Goal: Task Accomplishment & Management: Complete application form

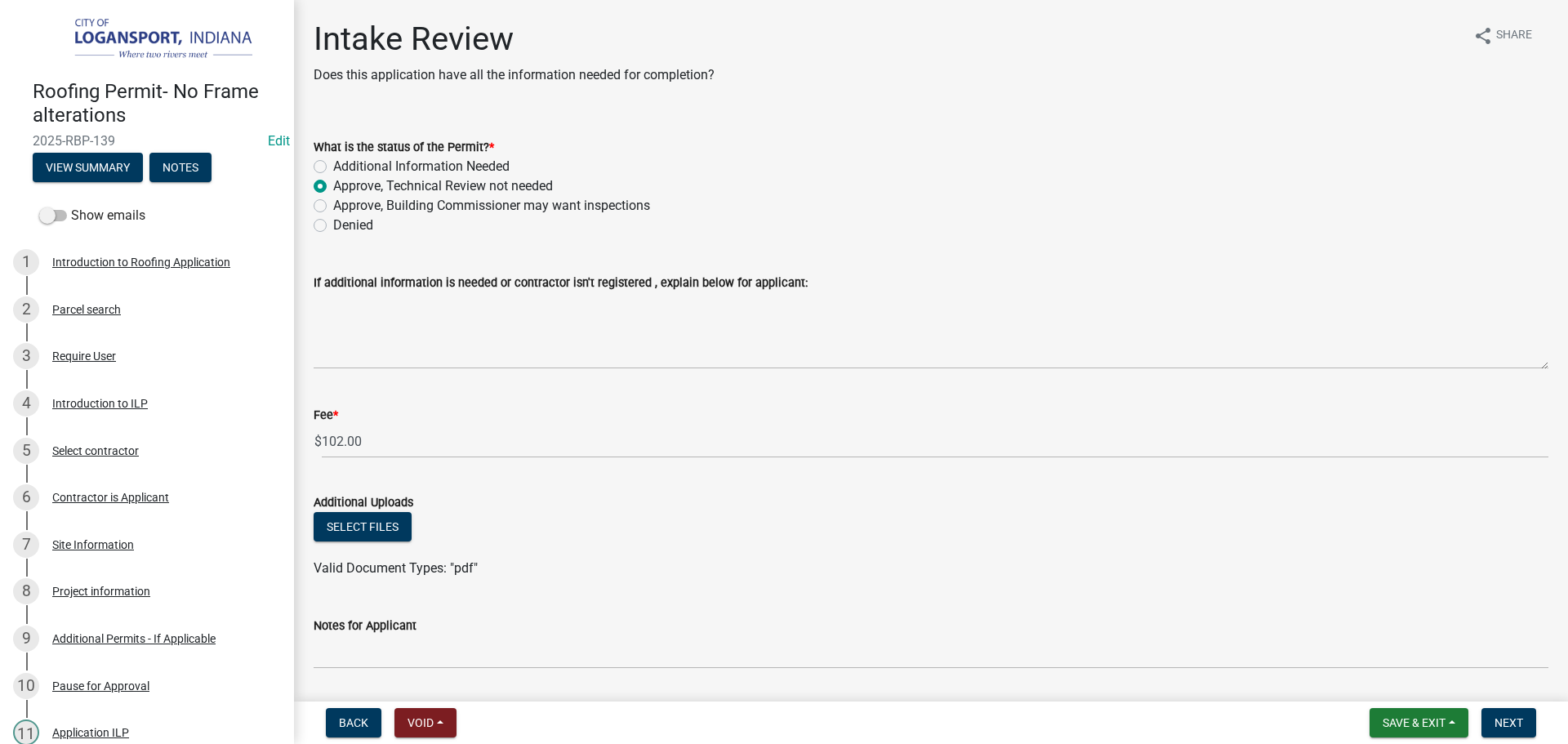
scroll to position [219, 0]
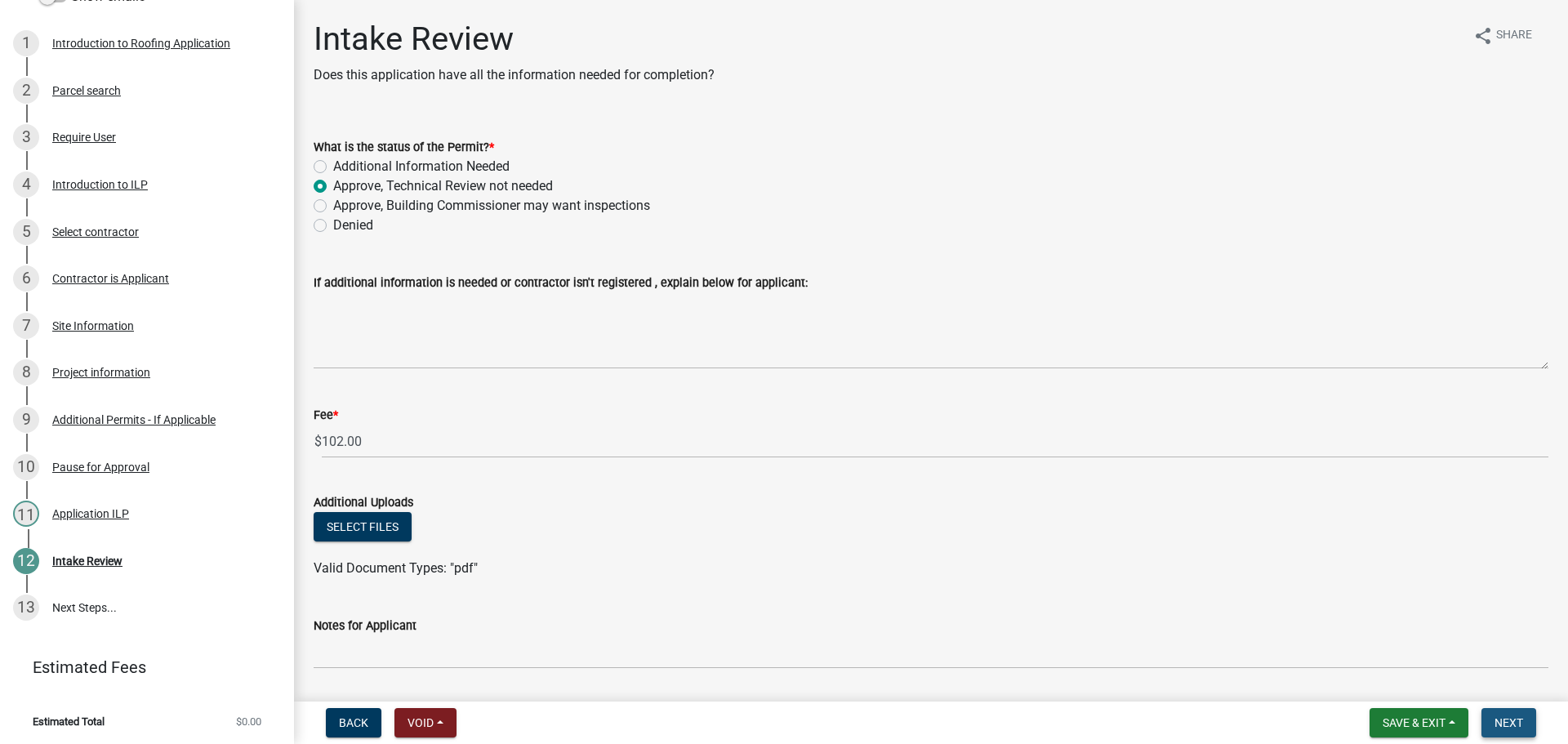
click at [1509, 725] on span "Next" at bounding box center [1509, 723] width 29 height 13
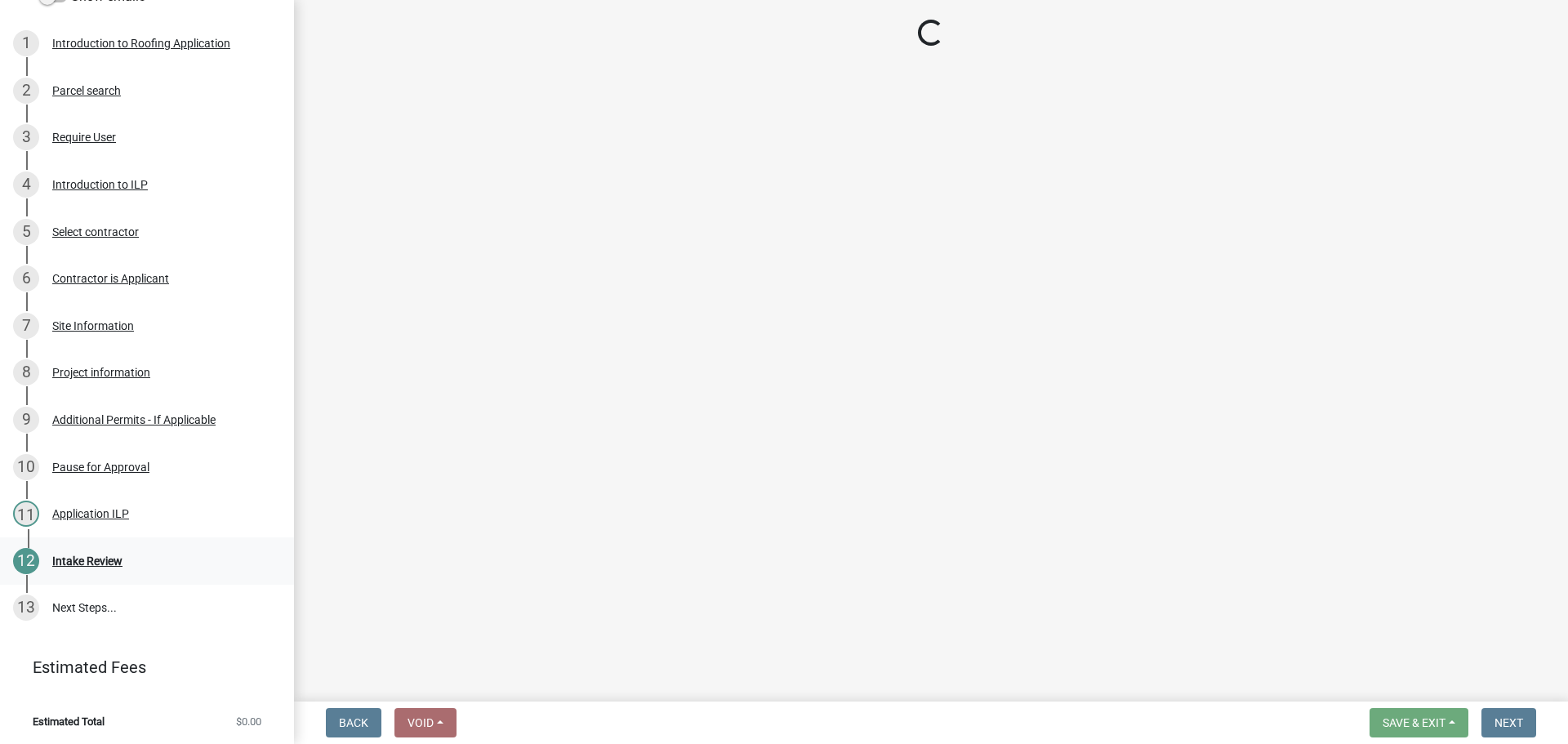
select select "3: 3"
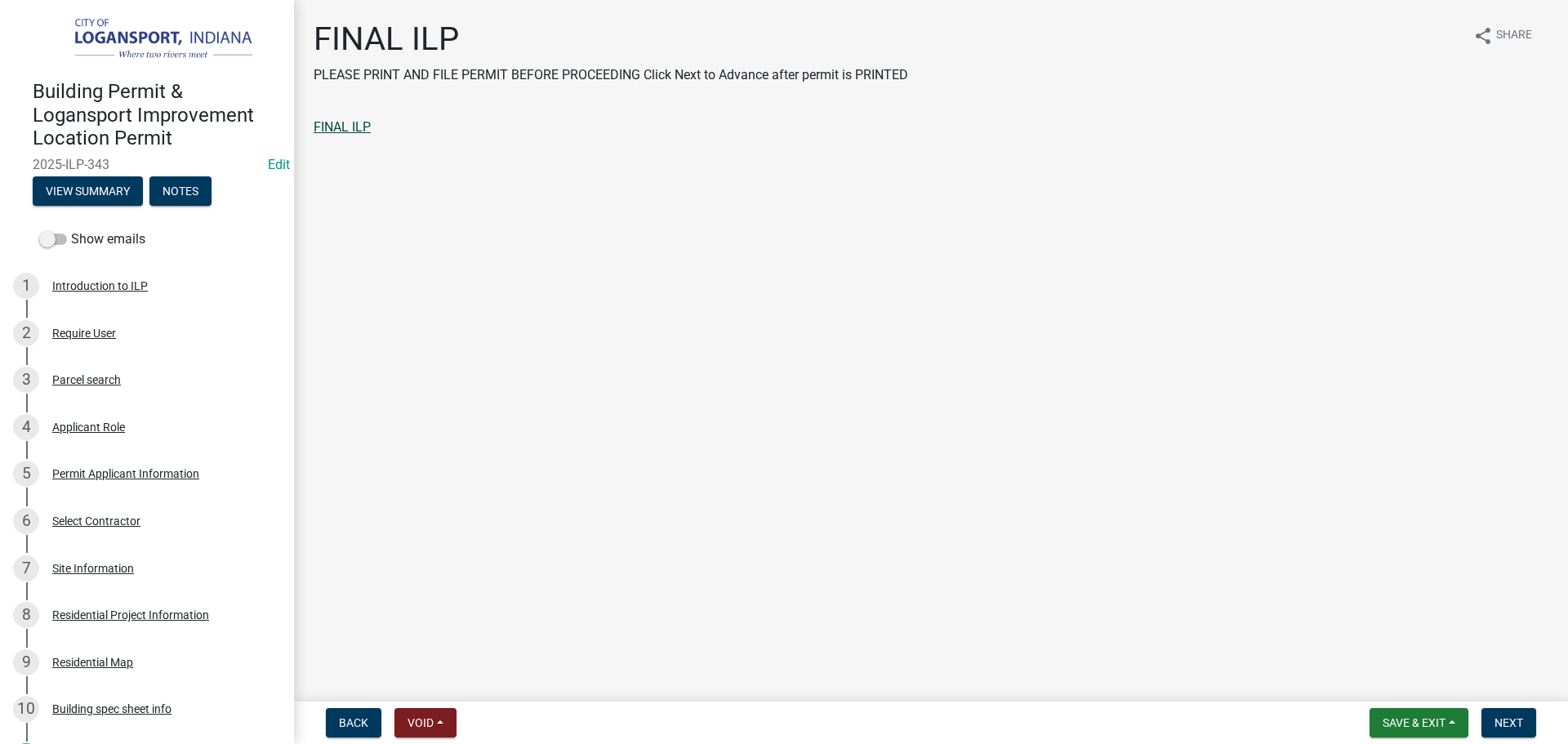
click at [360, 133] on link "FINAL ILP" at bounding box center [342, 127] width 57 height 16
click at [1487, 722] on button "Next" at bounding box center [1509, 723] width 55 height 29
